Goal: Task Accomplishment & Management: Use online tool/utility

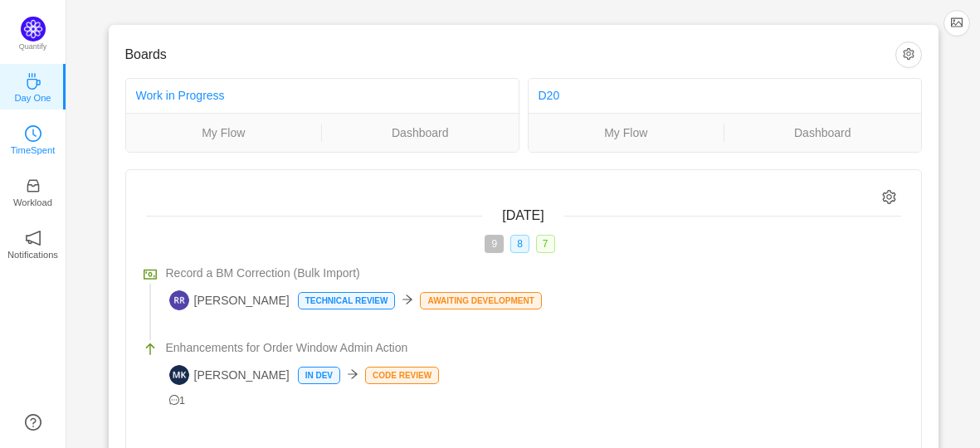
click at [41, 130] on link "TimeSpent" at bounding box center [33, 138] width 17 height 17
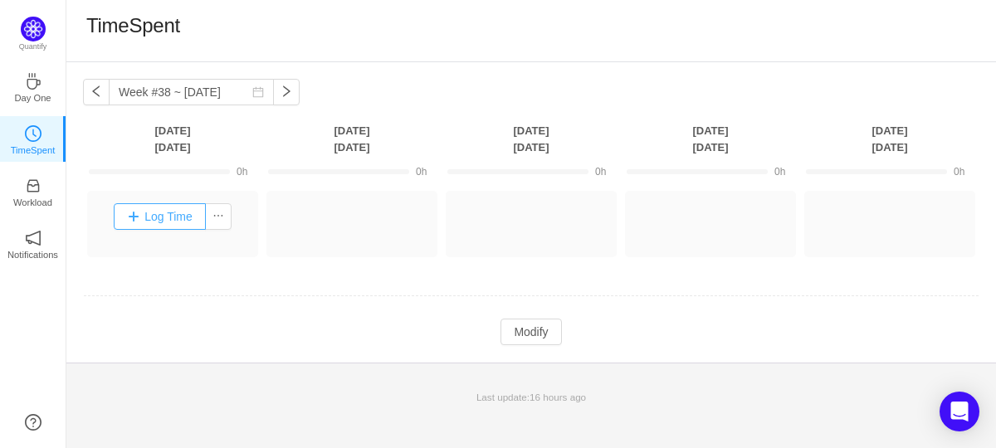
click at [176, 206] on button "Log Time" at bounding box center [160, 216] width 92 height 27
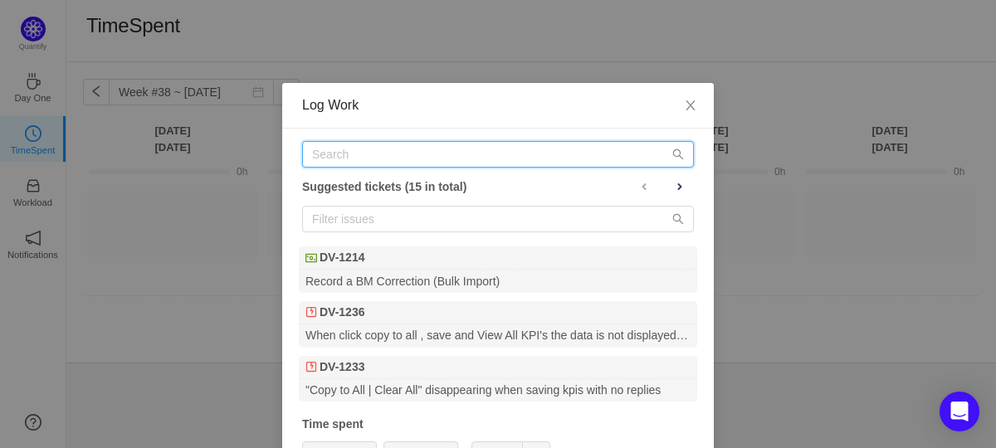
click at [434, 158] on input "text" at bounding box center [498, 154] width 392 height 27
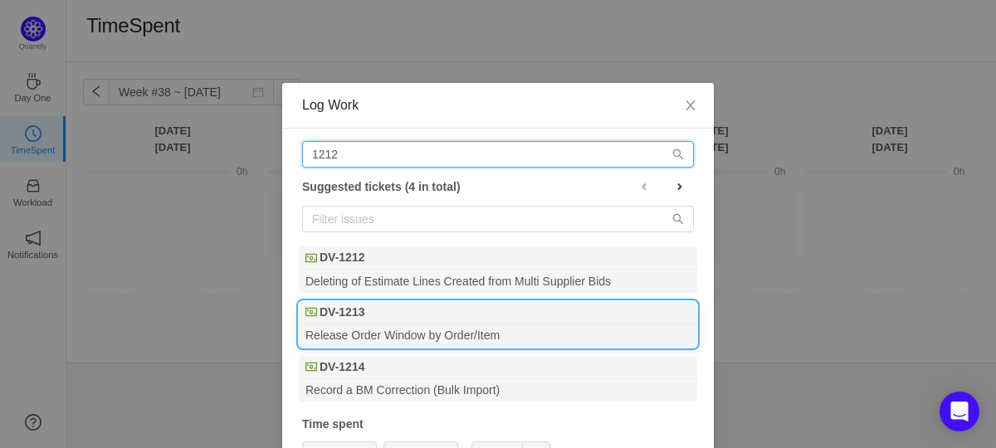
type input "1212"
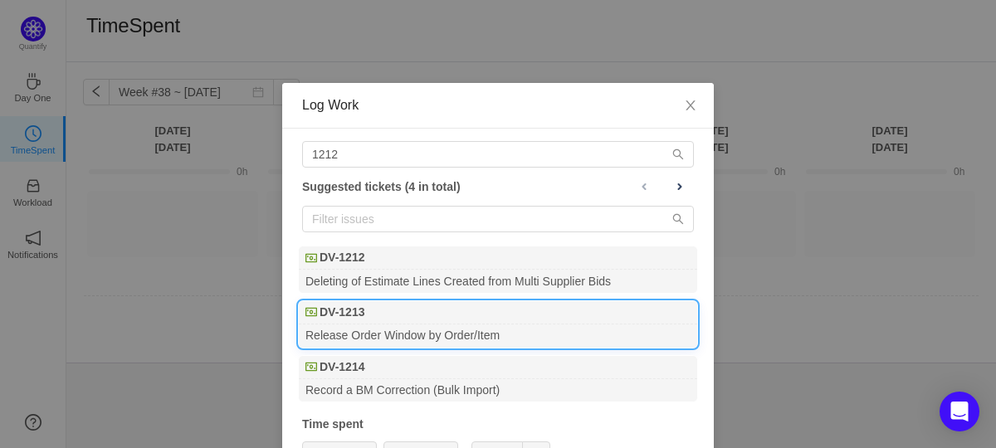
click at [388, 276] on div "Deleting of Estimate Lines Created from Multi Supplier Bids" at bounding box center [498, 281] width 398 height 22
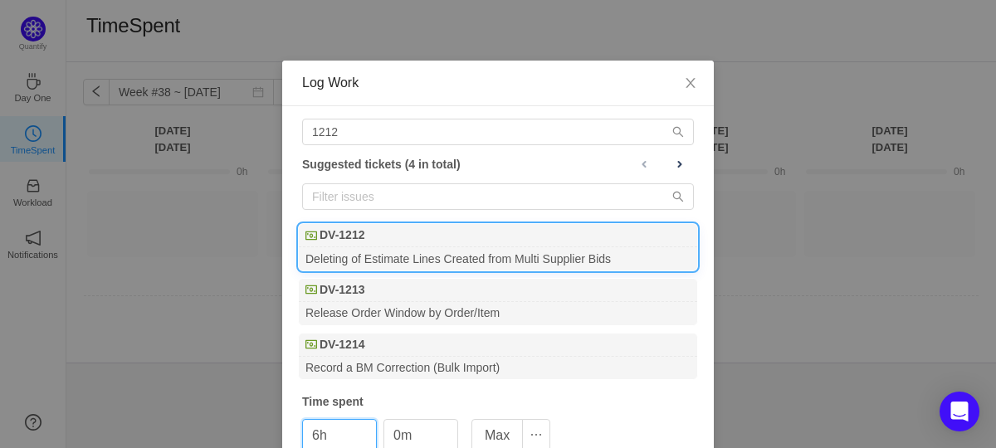
scroll to position [107, 0]
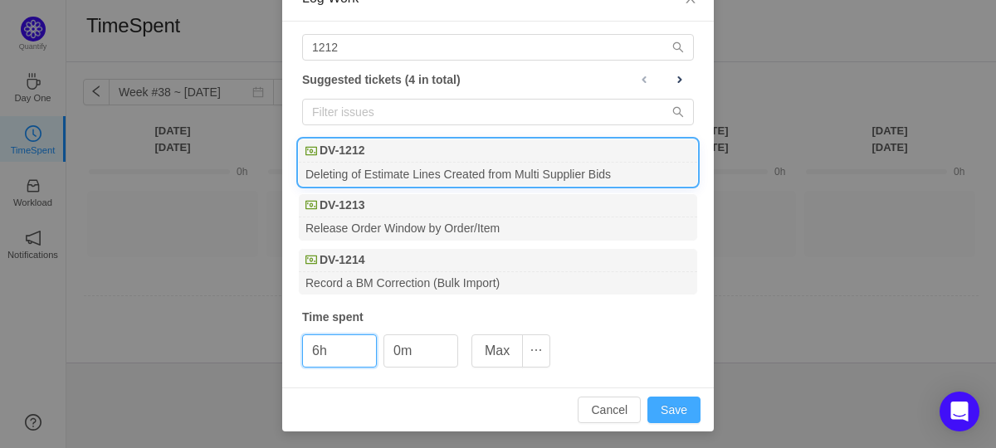
click at [677, 404] on button "Save" at bounding box center [673, 410] width 53 height 27
type input "0h"
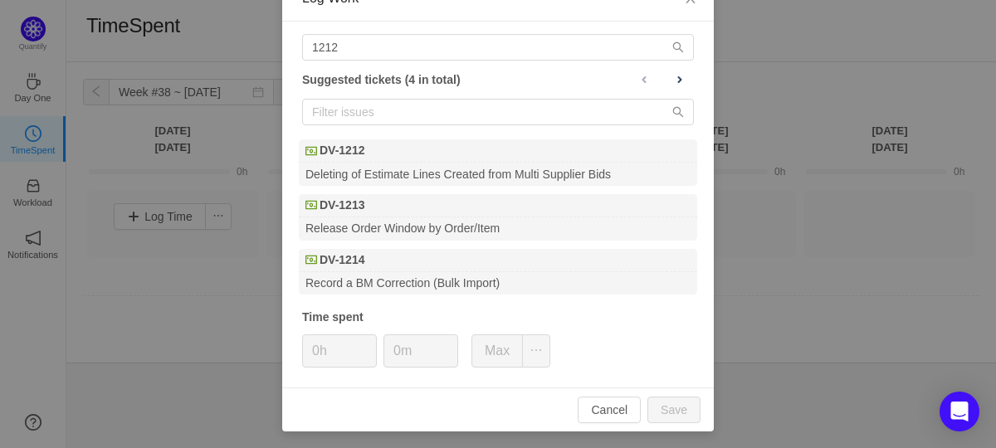
scroll to position [24, 0]
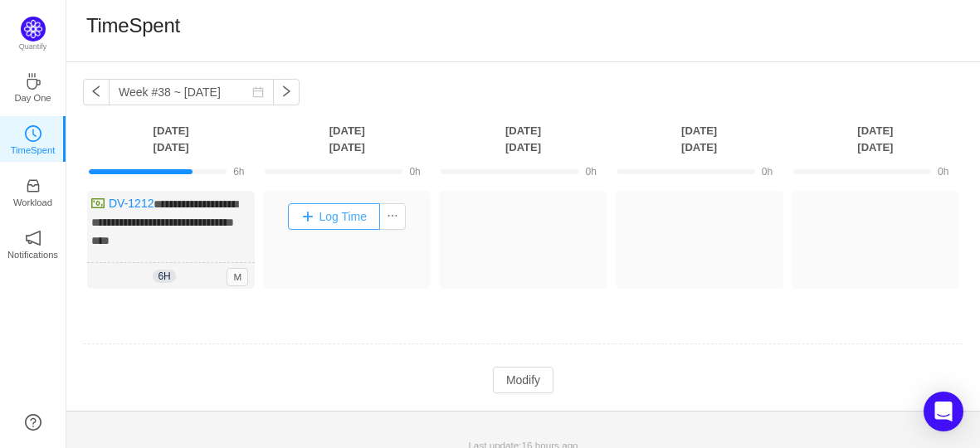
click at [349, 216] on button "Log Time" at bounding box center [334, 216] width 92 height 27
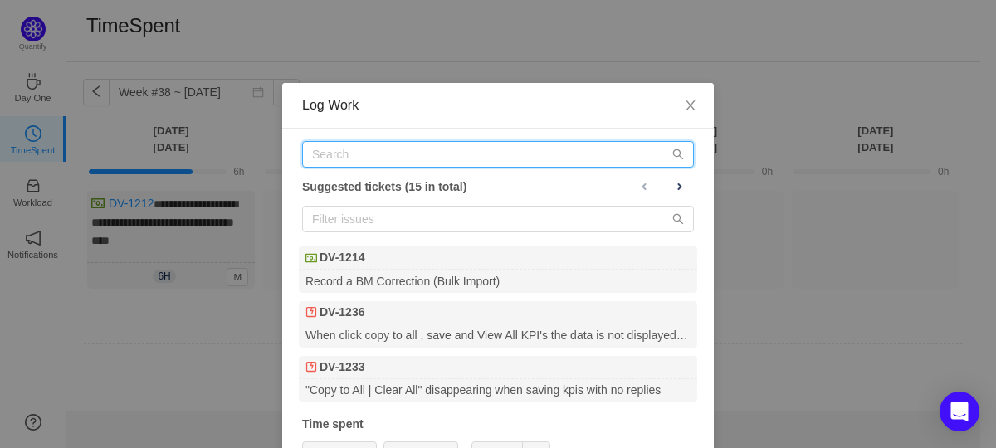
click at [422, 143] on input "text" at bounding box center [498, 154] width 392 height 27
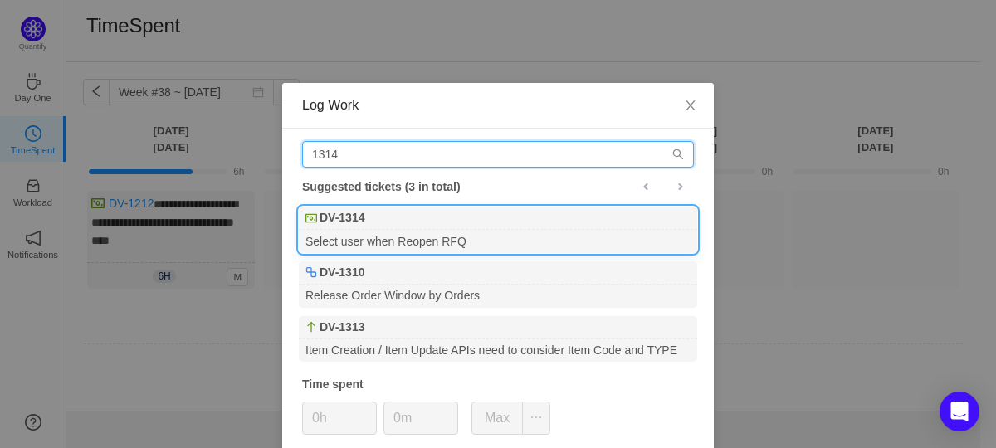
type input "1314"
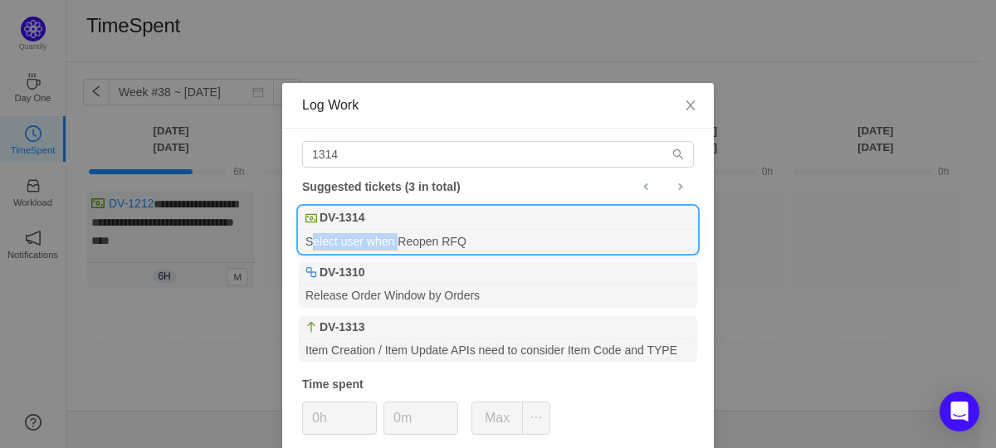
click at [386, 235] on div "Select user when Reopen RFQ" at bounding box center [498, 241] width 398 height 22
click at [387, 232] on div "Select user when Reopen RFQ" at bounding box center [498, 241] width 398 height 22
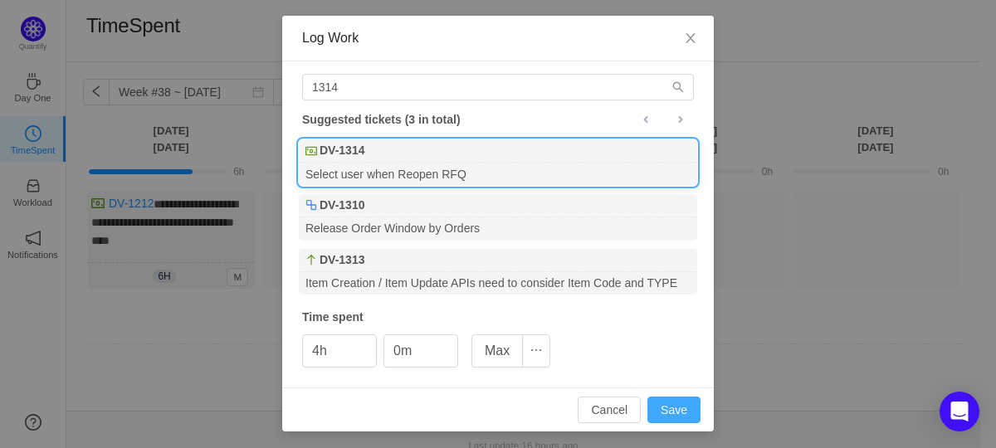
click at [659, 400] on button "Save" at bounding box center [673, 410] width 53 height 27
type input "0h"
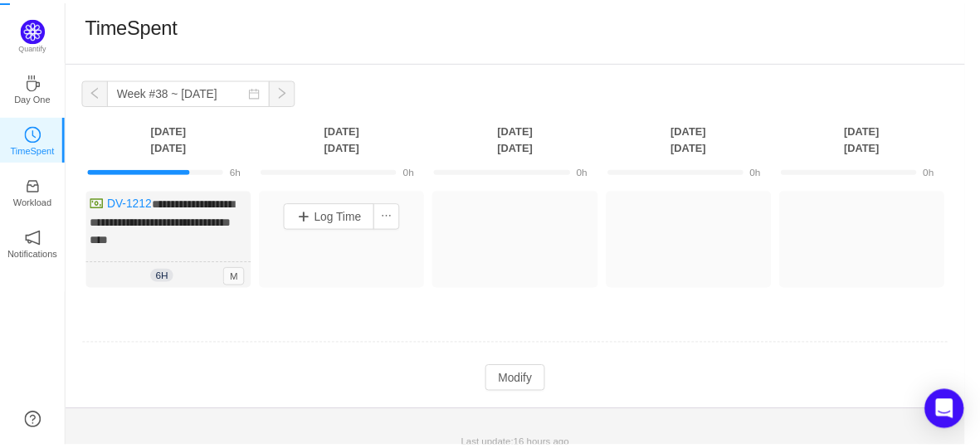
scroll to position [0, 0]
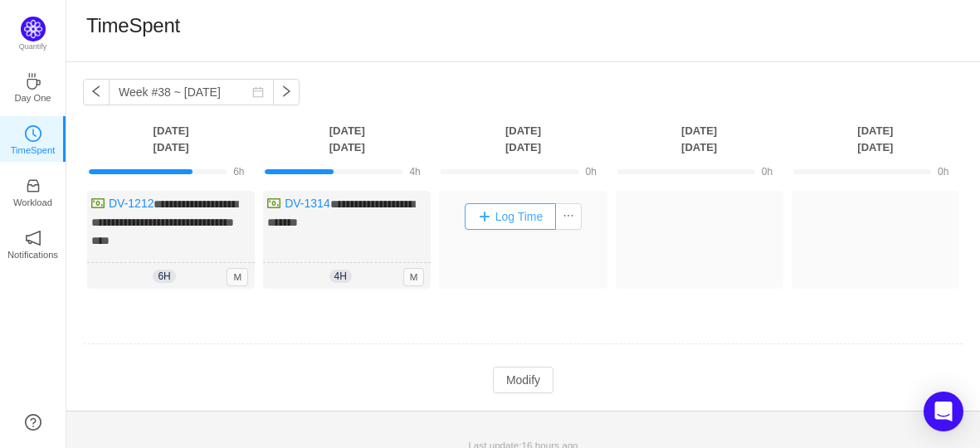
click at [517, 223] on button "Log Time" at bounding box center [511, 216] width 92 height 27
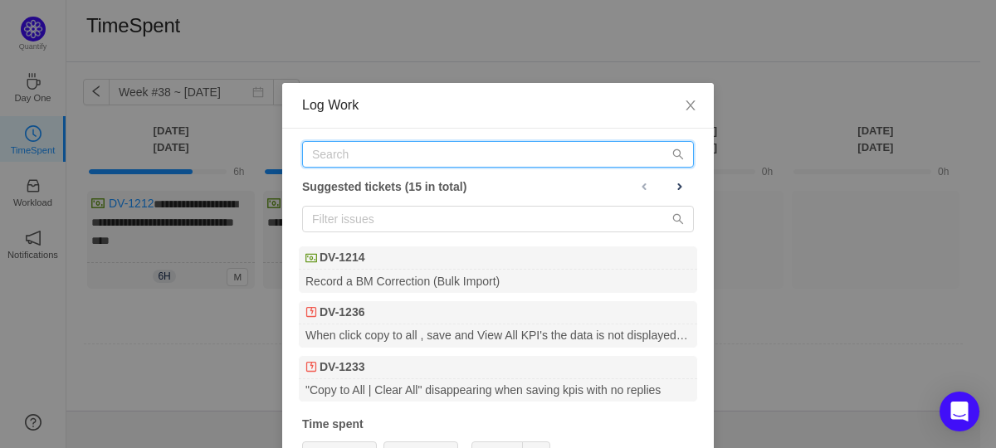
click at [336, 147] on input "text" at bounding box center [498, 154] width 392 height 27
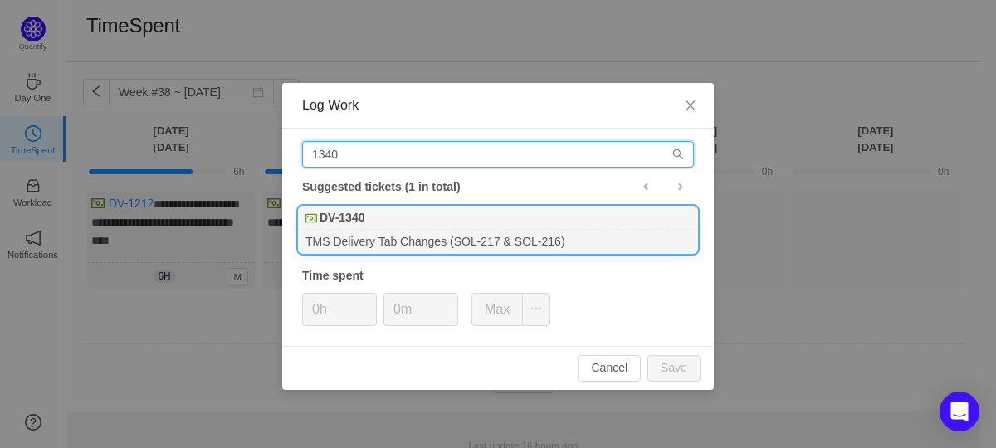
type input "1340"
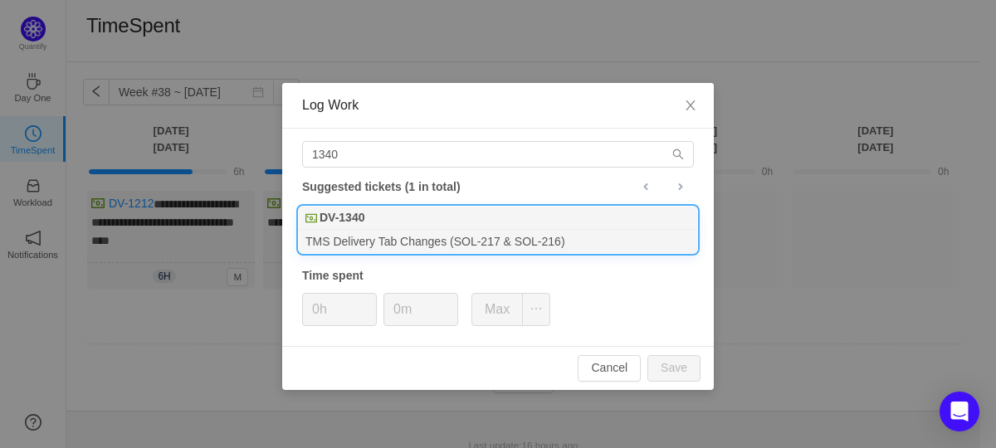
click at [358, 227] on div "DV-1340" at bounding box center [498, 218] width 398 height 23
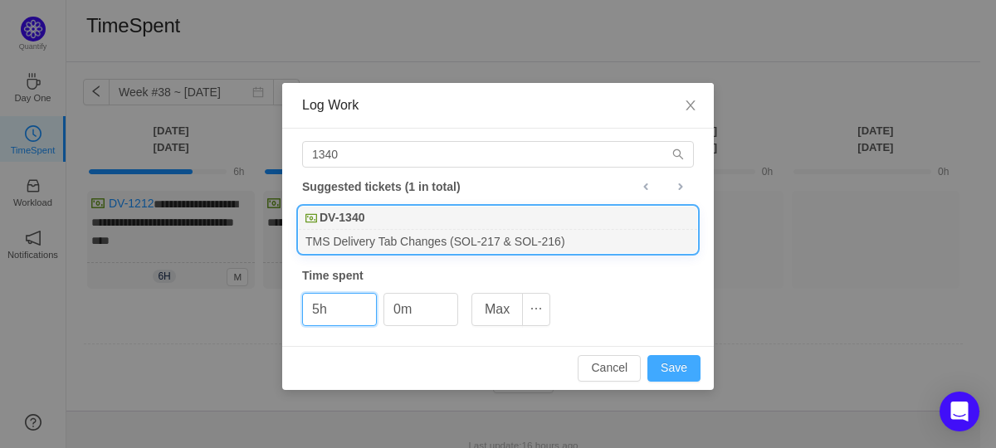
click at [691, 377] on button "Save" at bounding box center [673, 368] width 53 height 27
type input "0h"
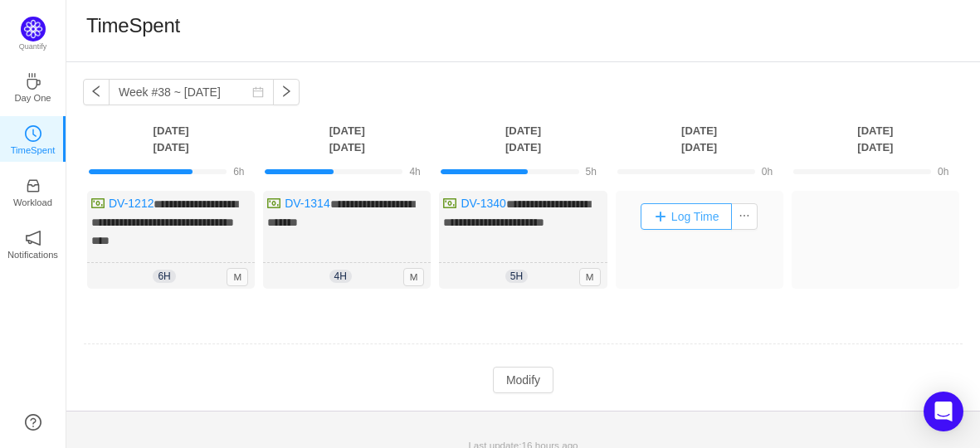
click at [683, 211] on button "Log Time" at bounding box center [687, 216] width 92 height 27
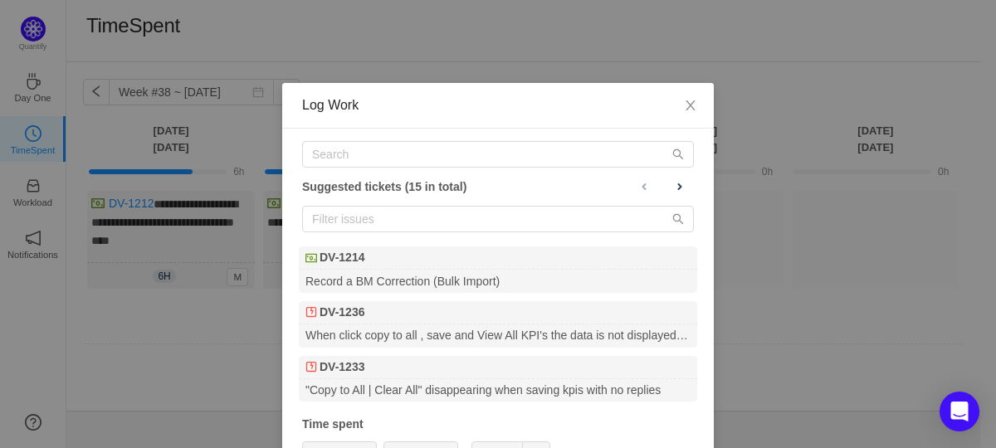
click at [376, 132] on div "Suggested tickets (15 in total) DV-1214 Record a BM Correction (Bulk Import) DV…" at bounding box center [498, 312] width 432 height 366
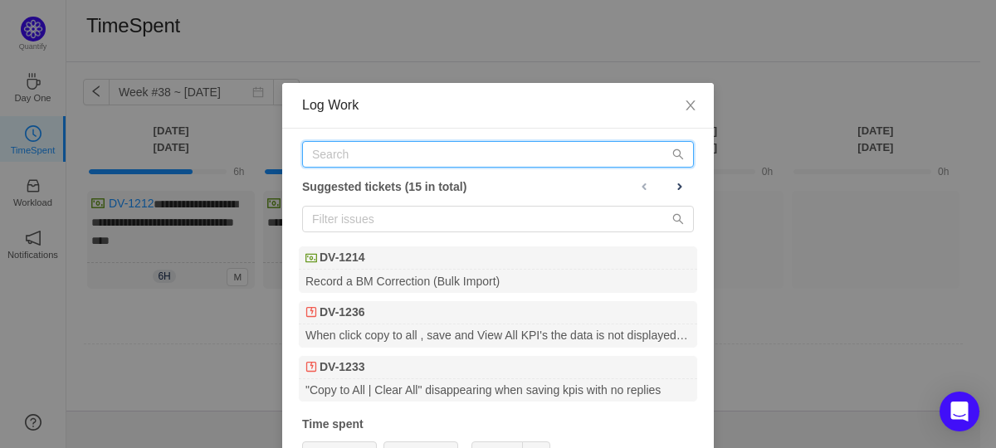
click at [369, 150] on input "text" at bounding box center [498, 154] width 392 height 27
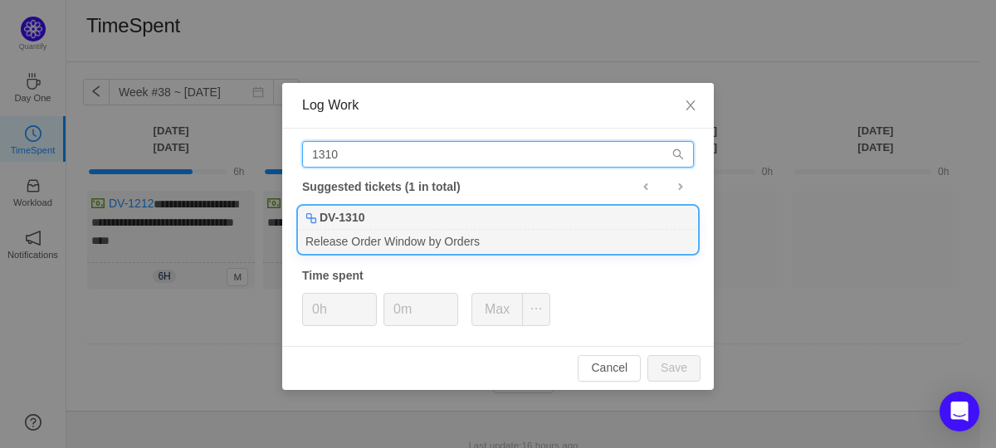
type input "1310"
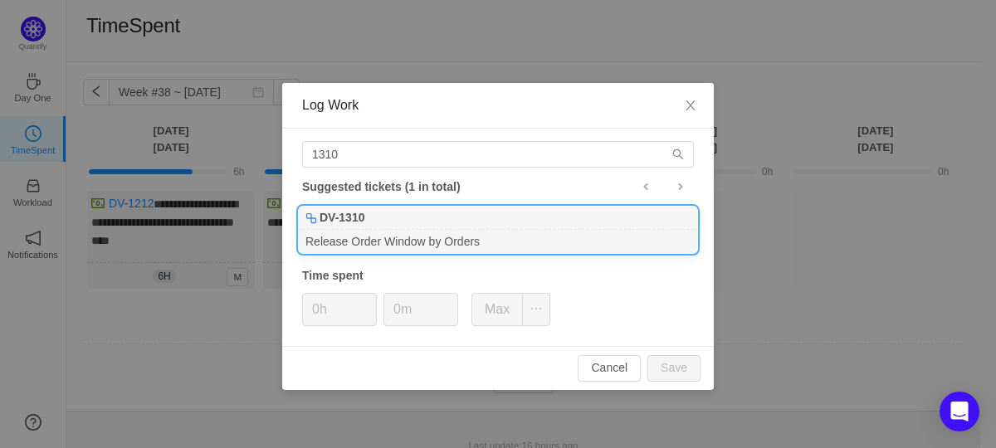
click at [362, 215] on b "DV-1310" at bounding box center [341, 217] width 45 height 17
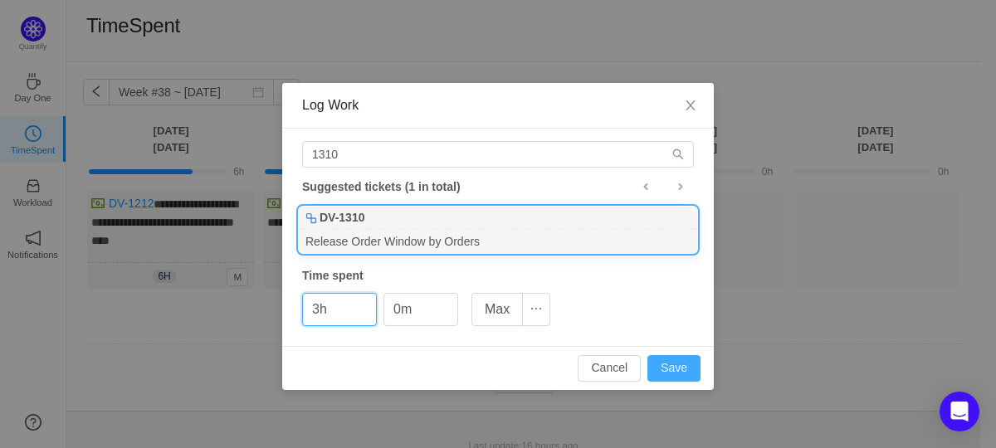
click at [685, 363] on button "Save" at bounding box center [673, 368] width 53 height 27
type input "0h"
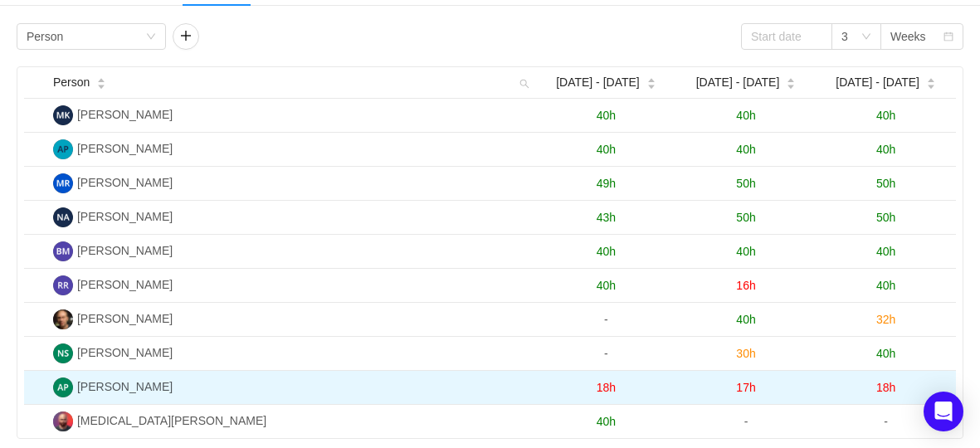
scroll to position [33, 0]
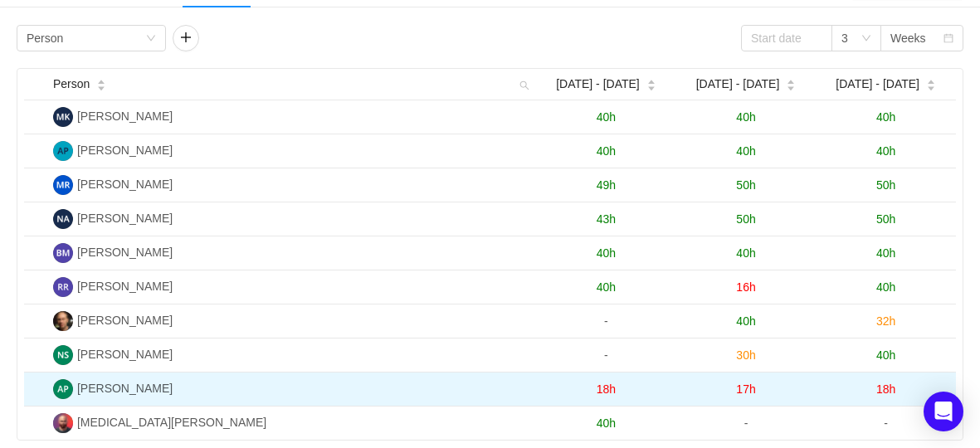
click at [887, 388] on span "18h" at bounding box center [885, 389] width 19 height 13
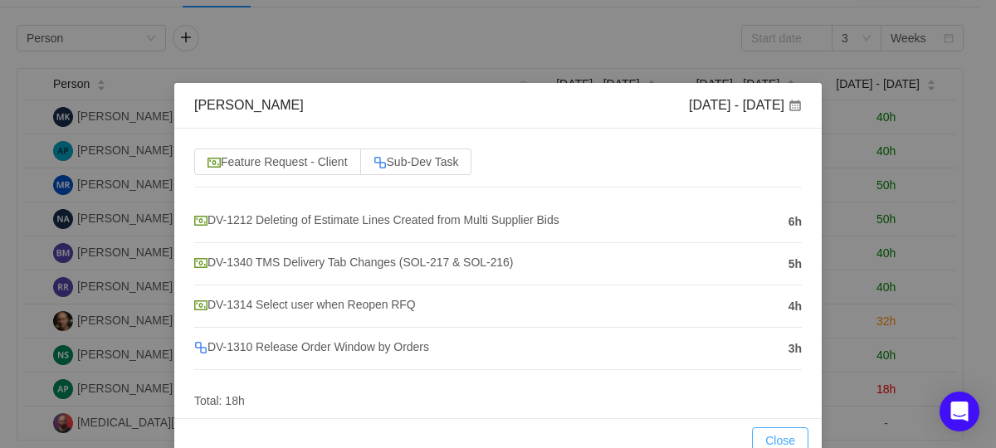
click at [758, 432] on button "Close" at bounding box center [780, 440] width 56 height 27
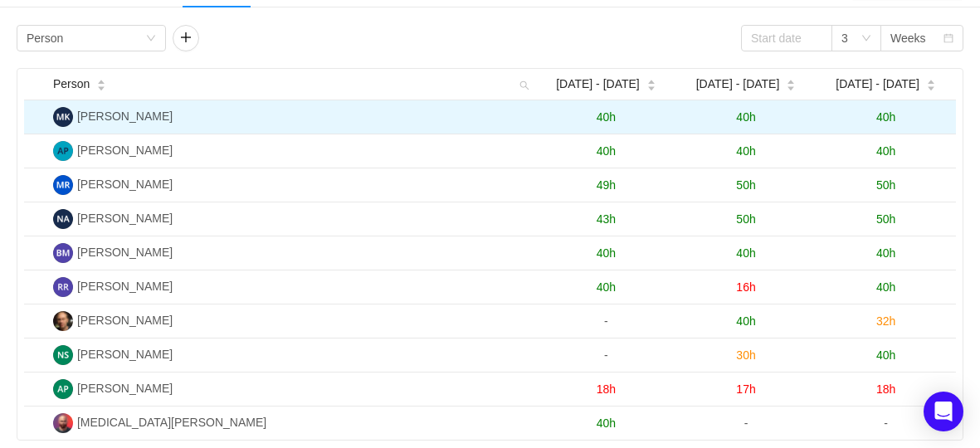
click at [888, 117] on span "40h" at bounding box center [885, 116] width 19 height 13
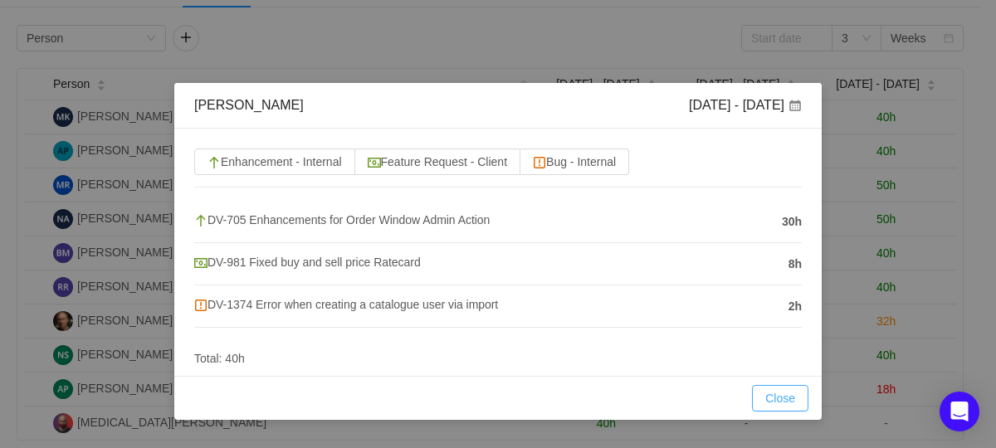
click at [784, 394] on button "Close" at bounding box center [780, 398] width 56 height 27
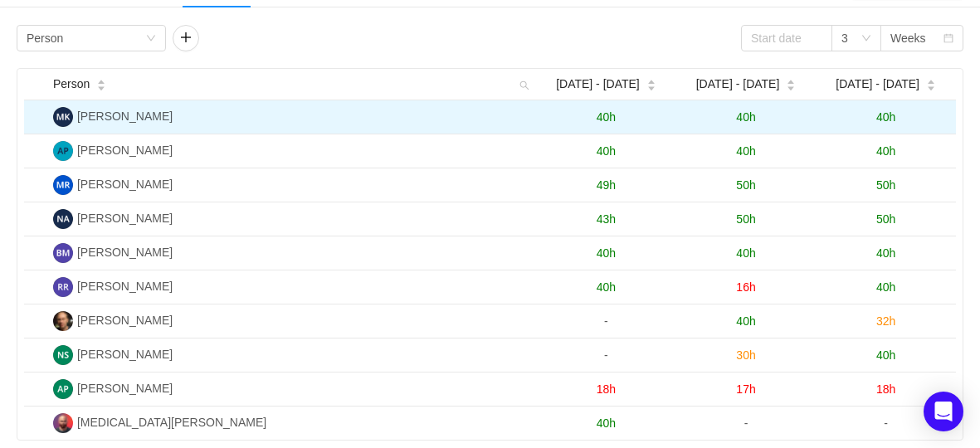
click at [894, 115] on span "40h" at bounding box center [885, 116] width 19 height 13
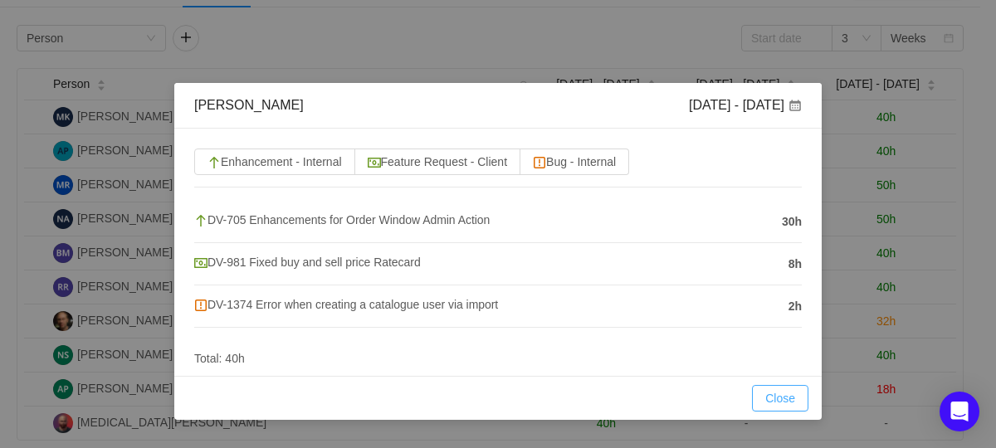
click at [793, 393] on button "Close" at bounding box center [780, 398] width 56 height 27
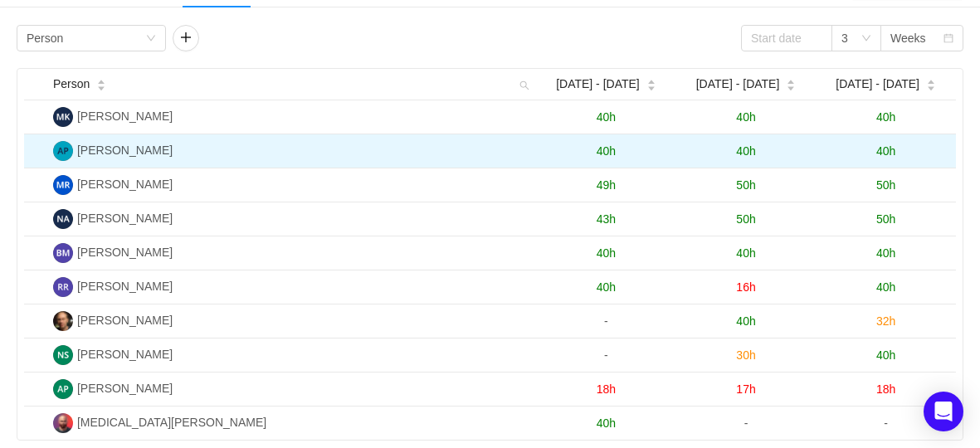
click at [885, 141] on td "40h" at bounding box center [886, 151] width 140 height 34
click at [885, 144] on span "40h" at bounding box center [885, 150] width 19 height 13
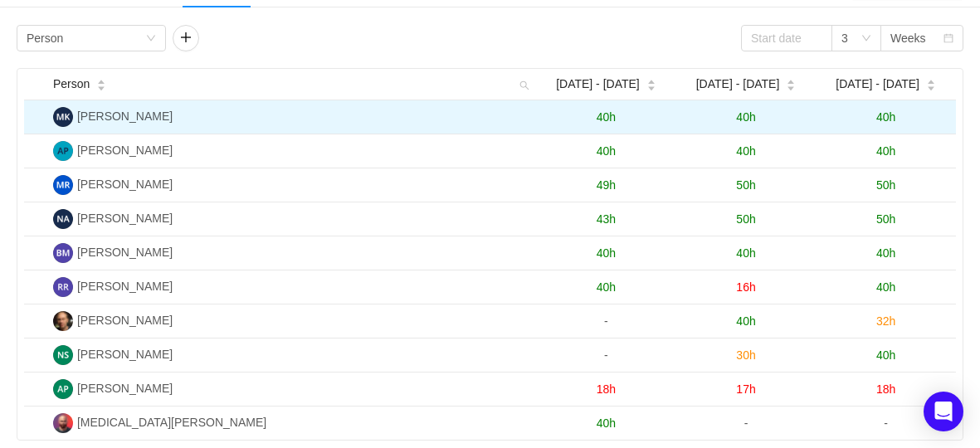
click at [890, 118] on span "40h" at bounding box center [885, 116] width 19 height 13
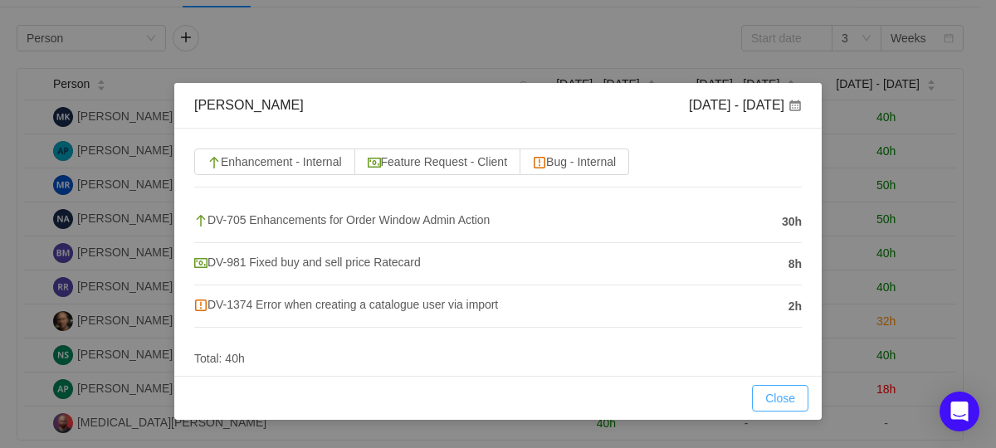
click at [774, 397] on button "Close" at bounding box center [780, 398] width 56 height 27
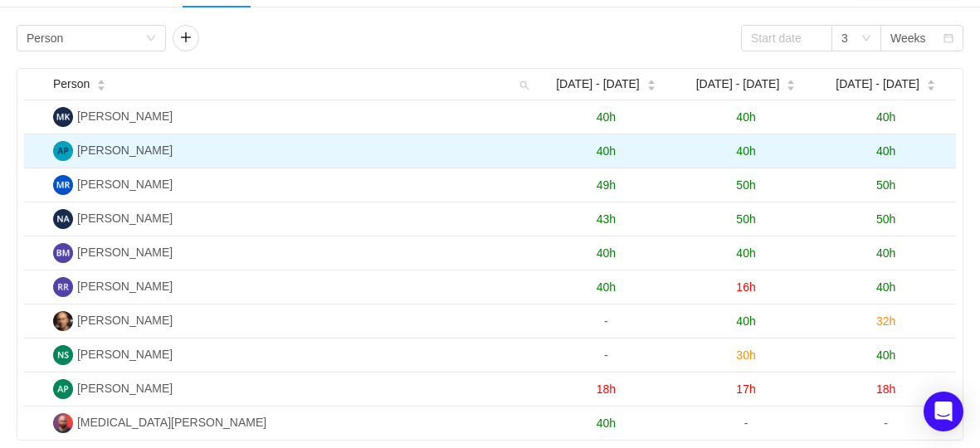
click at [889, 150] on span "40h" at bounding box center [885, 150] width 19 height 13
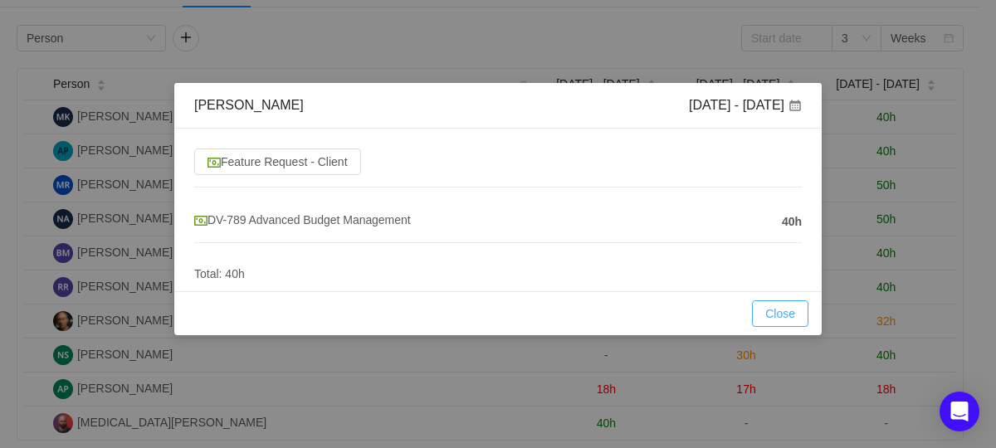
click at [788, 314] on button "Close" at bounding box center [780, 313] width 56 height 27
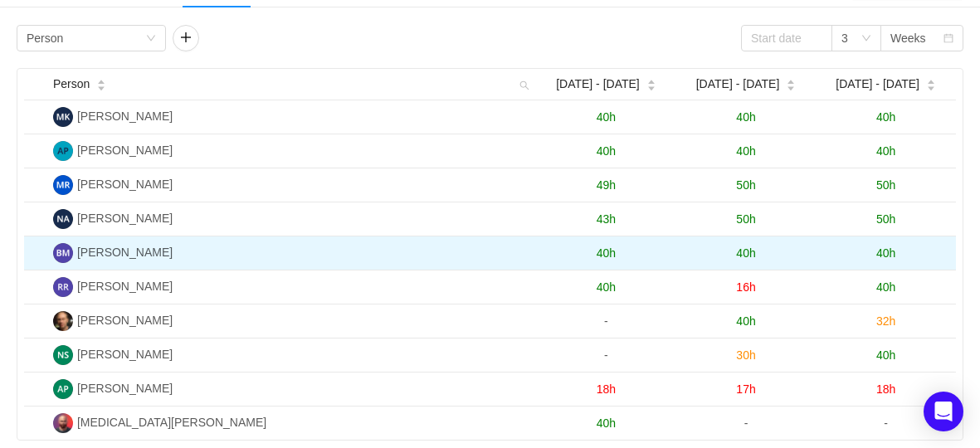
click at [890, 253] on span "40h" at bounding box center [885, 252] width 19 height 13
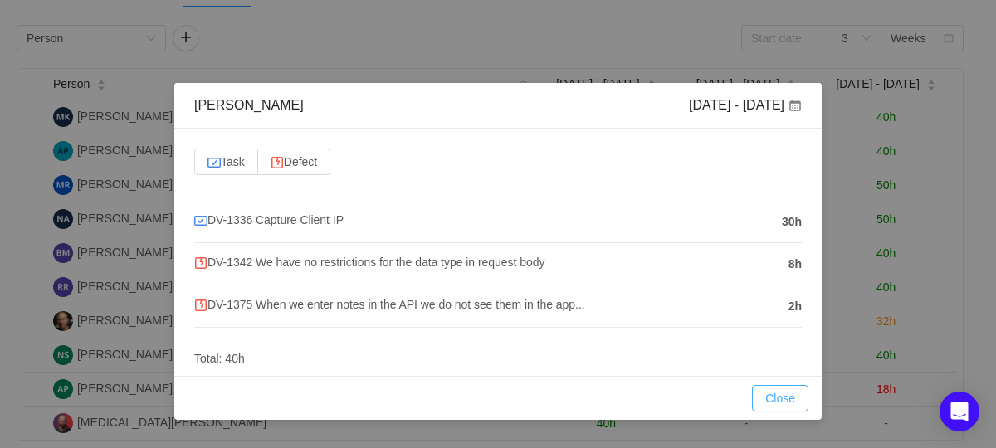
click at [784, 398] on button "Close" at bounding box center [780, 398] width 56 height 27
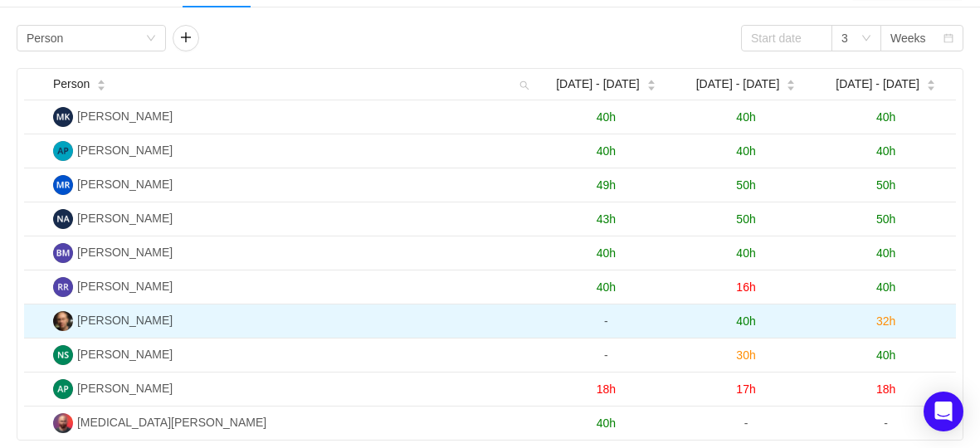
click at [887, 317] on span "32h" at bounding box center [885, 321] width 19 height 13
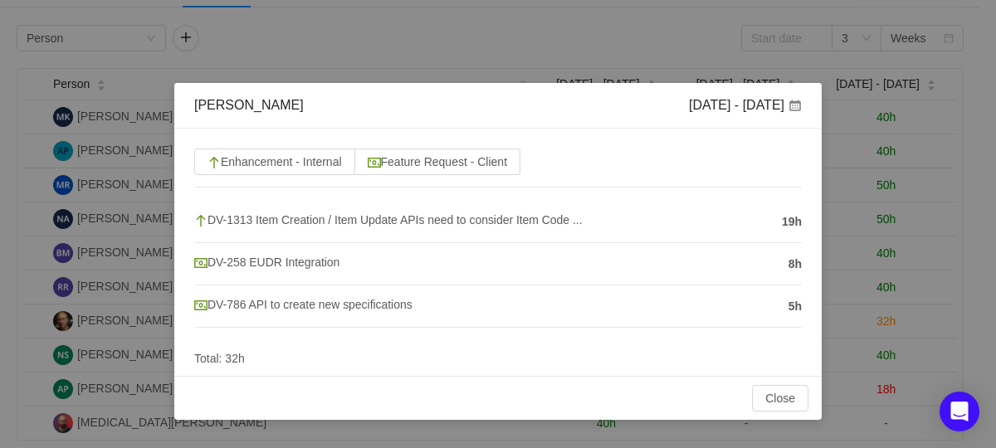
click at [715, 368] on div "Enhancement - Internal Feature Request - Client DV-1313 Item Creation / Item Up…" at bounding box center [497, 252] width 647 height 247
click at [788, 393] on button "Close" at bounding box center [780, 398] width 56 height 27
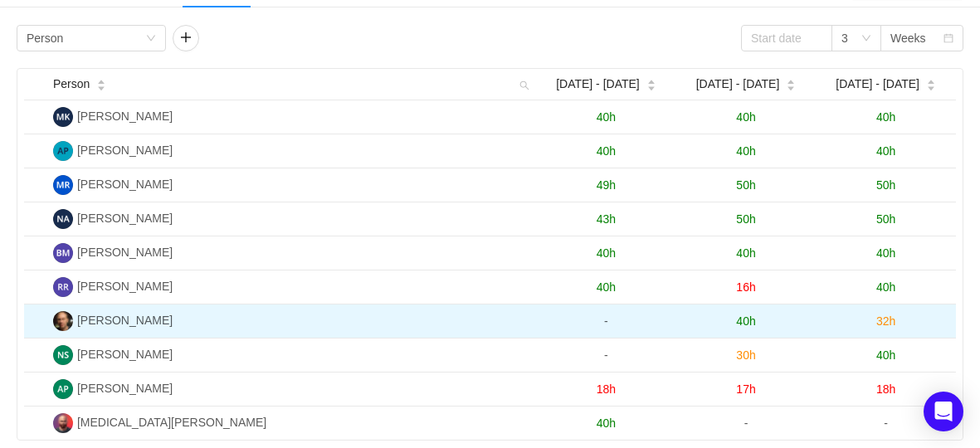
scroll to position [39, 0]
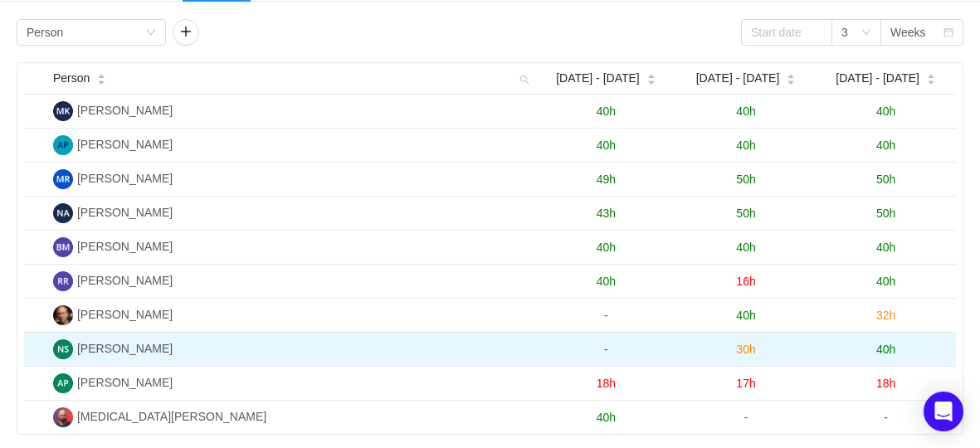
click at [895, 345] on span "40h" at bounding box center [885, 349] width 19 height 13
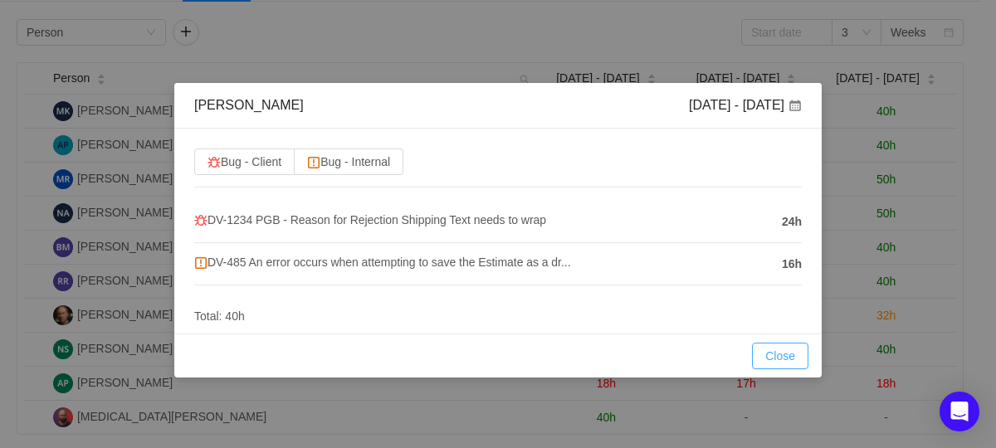
click at [783, 363] on button "Close" at bounding box center [780, 356] width 56 height 27
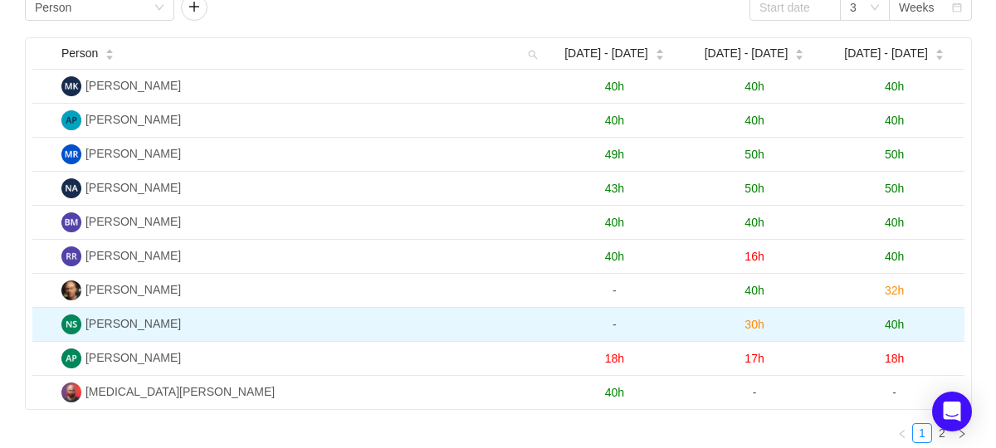
scroll to position [66, 0]
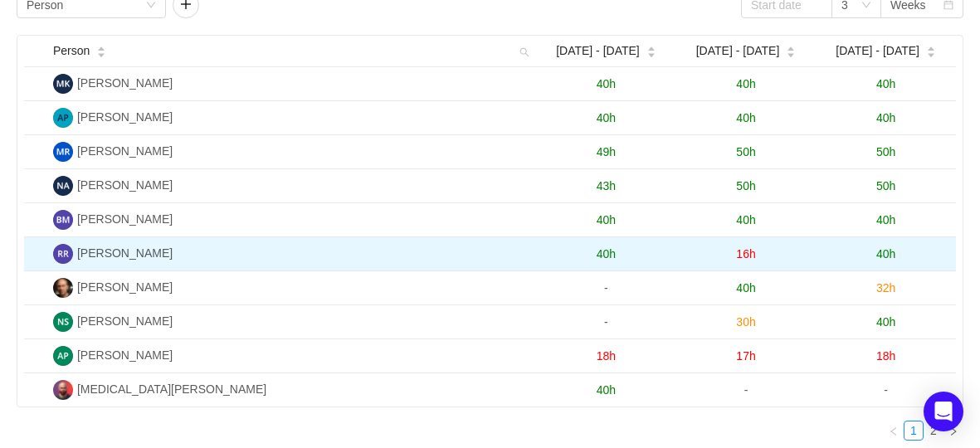
click at [892, 250] on span "40h" at bounding box center [885, 253] width 19 height 13
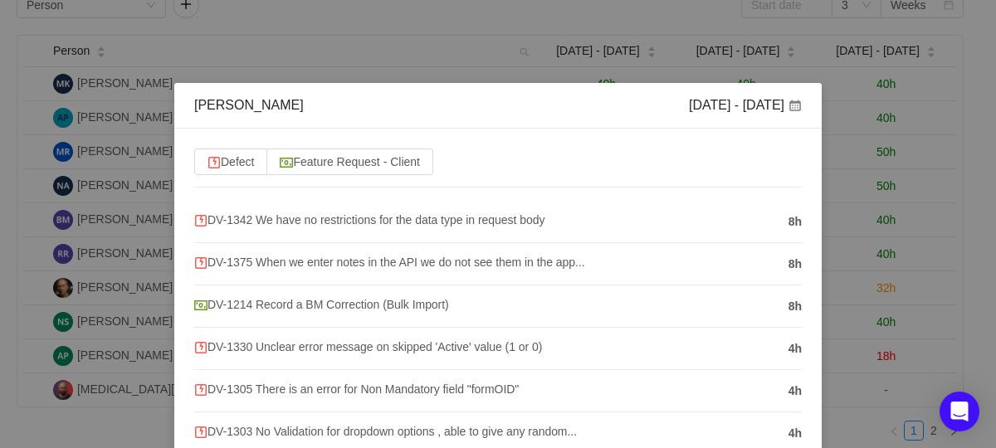
scroll to position [158, 0]
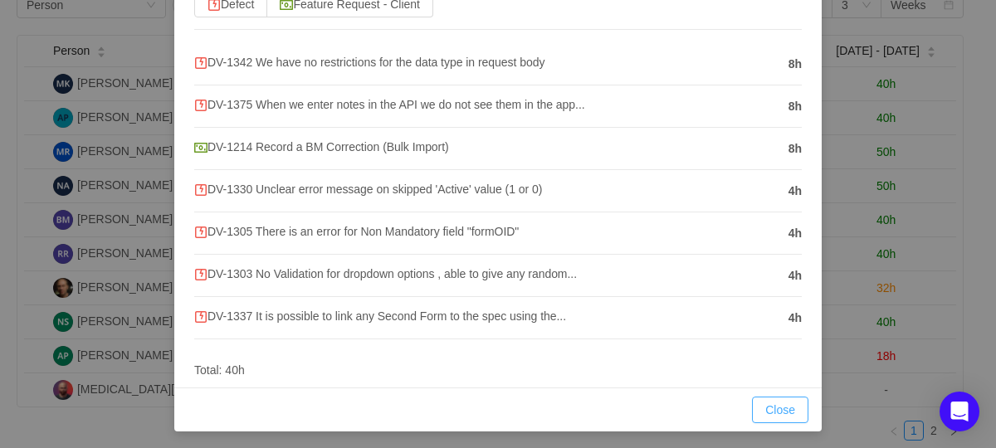
click at [769, 407] on button "Close" at bounding box center [780, 410] width 56 height 27
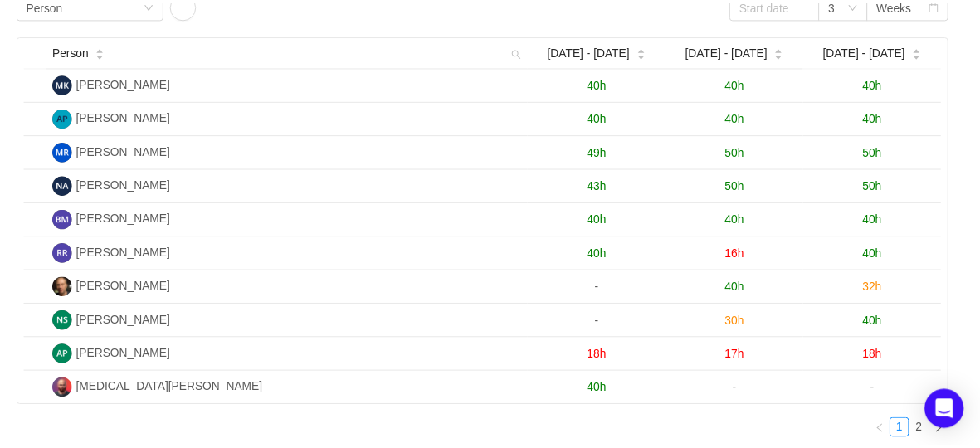
scroll to position [75, 0]
